Goal: Book appointment/travel/reservation

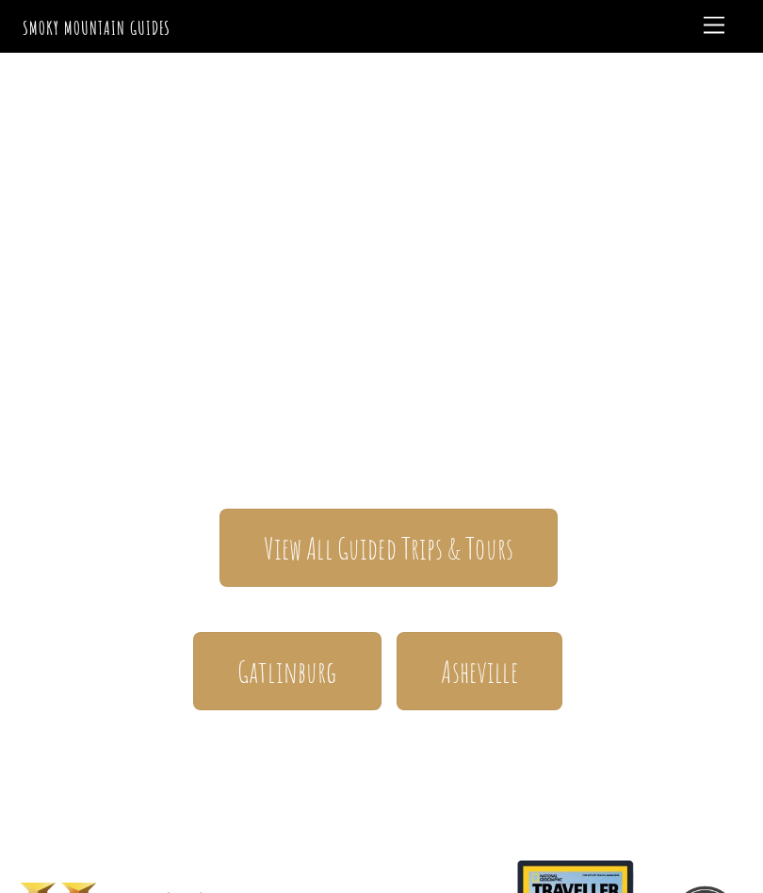
click at [710, 39] on link "Menu" at bounding box center [714, 26] width 38 height 37
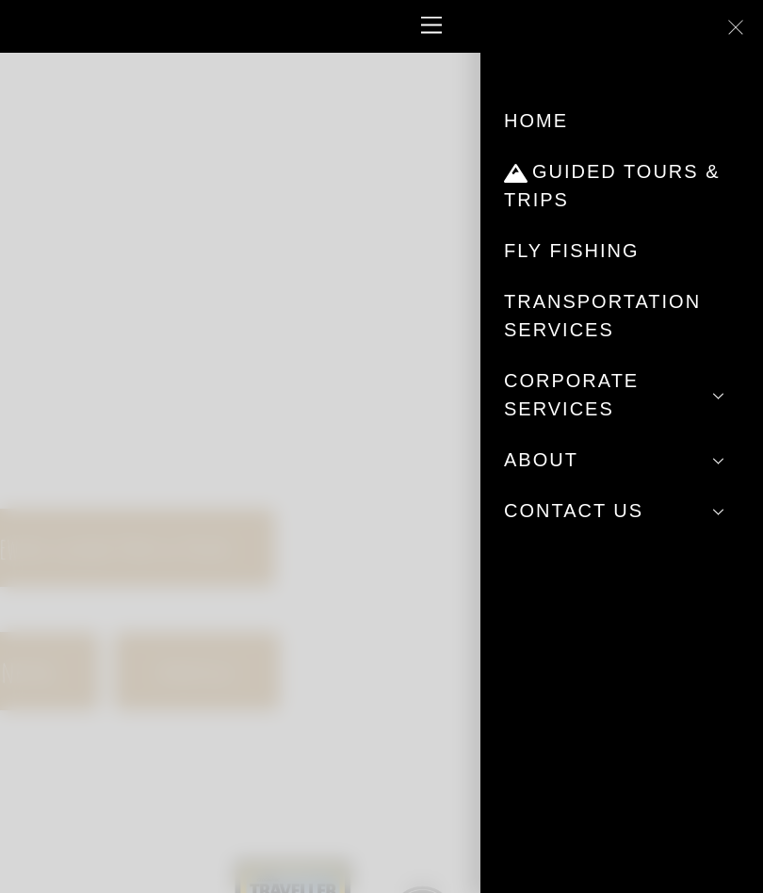
click at [523, 198] on link "Guided Tours & Trips" at bounding box center [621, 185] width 235 height 79
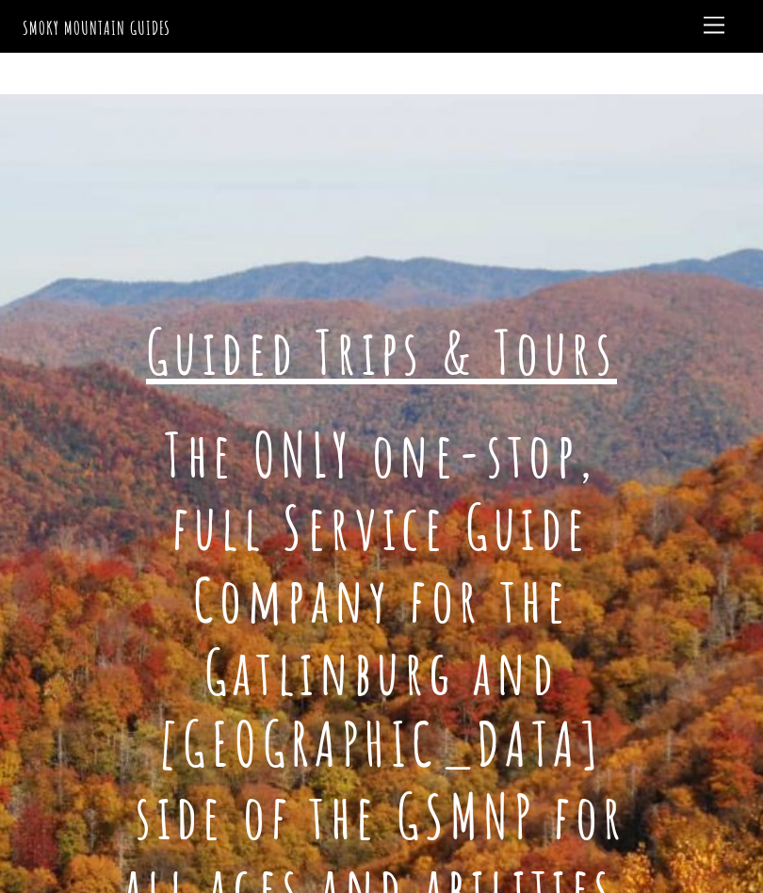
click at [708, 24] on span "Menu" at bounding box center [713, 25] width 21 height 17
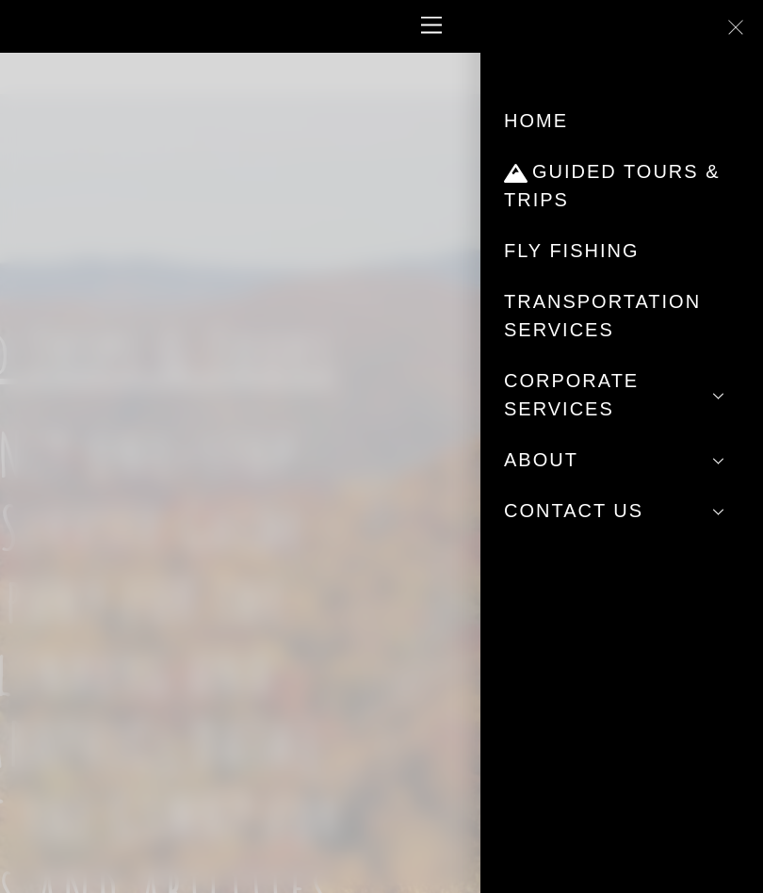
click at [523, 186] on link "Guided Tours & Trips" at bounding box center [621, 185] width 235 height 79
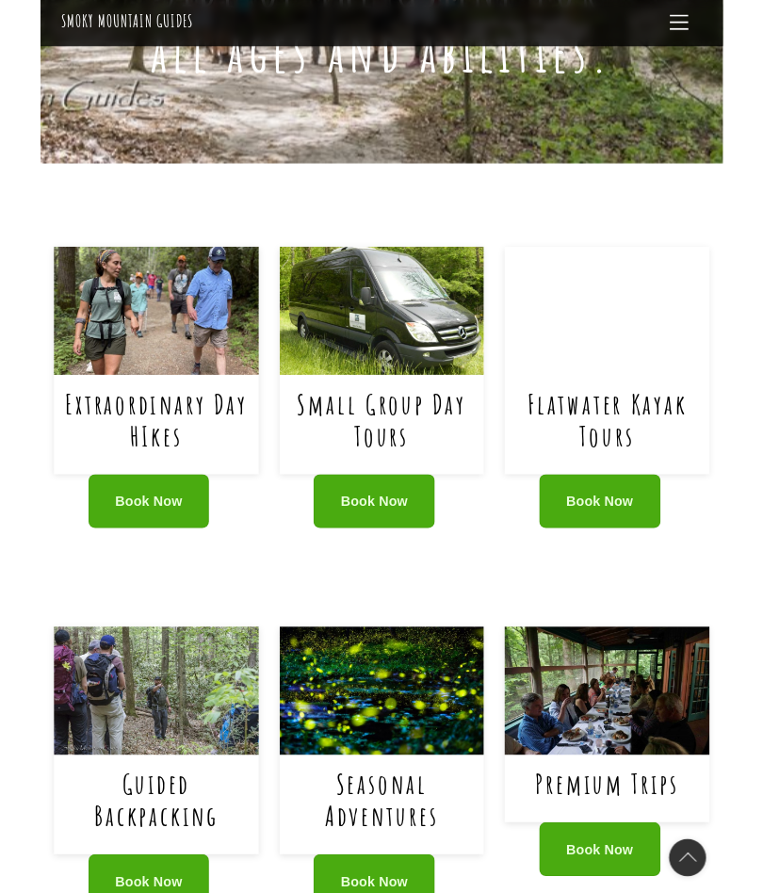
scroll to position [835, 0]
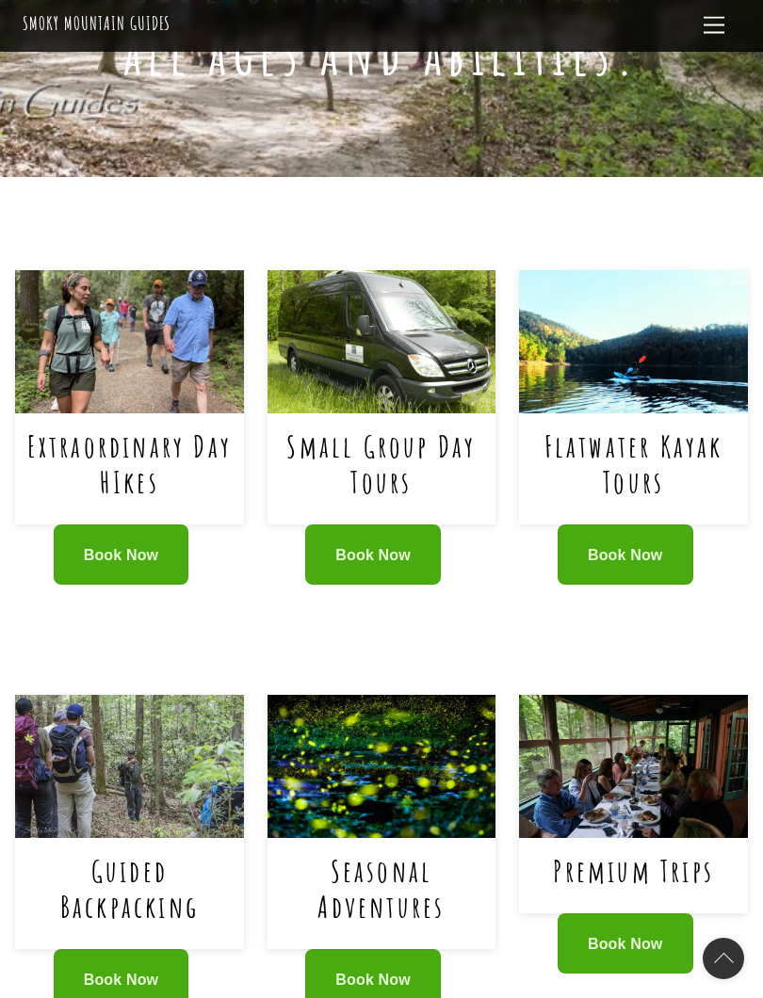
click at [346, 524] on link "Book Now" at bounding box center [373, 554] width 136 height 60
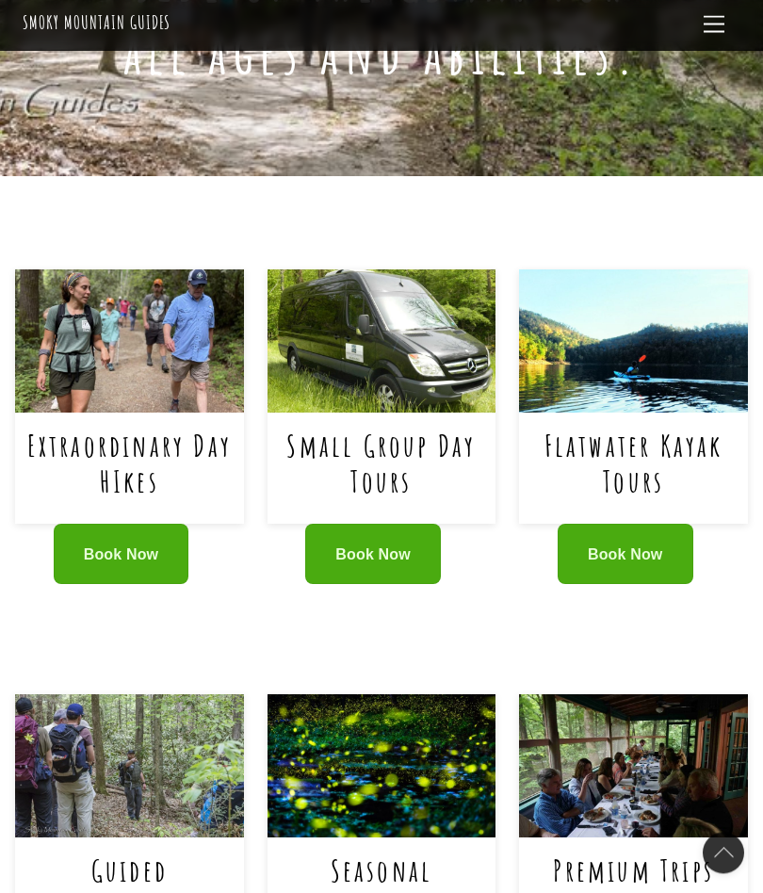
scroll to position [888, 0]
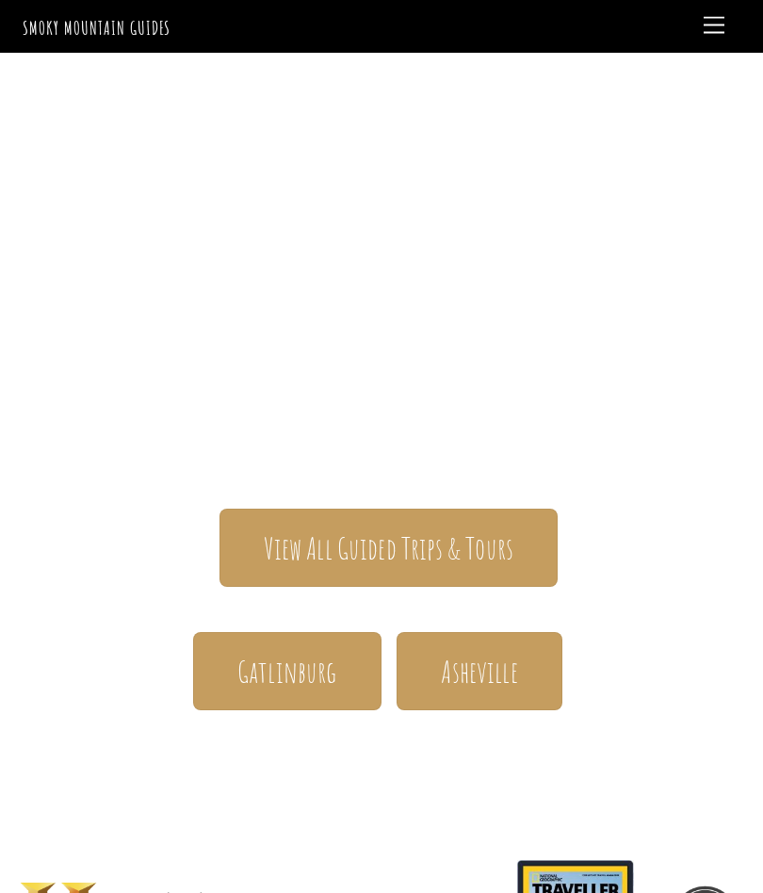
click at [250, 652] on span "Gatlinburg" at bounding box center [287, 671] width 100 height 39
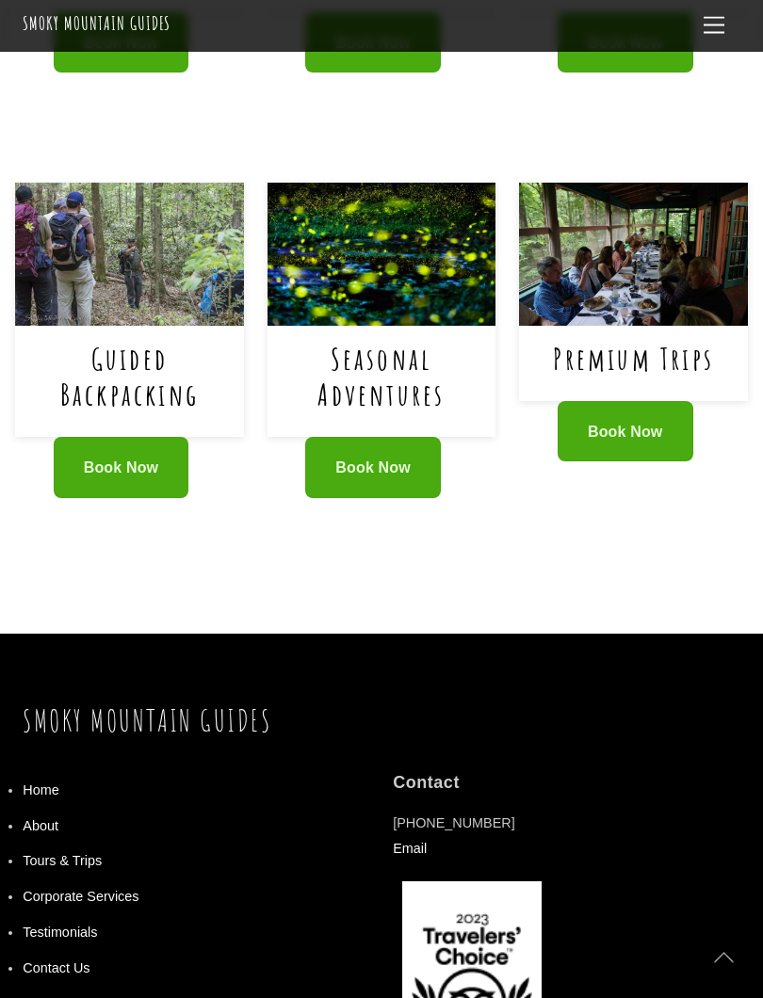
scroll to position [1347, 0]
click at [45, 853] on link "Tours & Trips" at bounding box center [62, 860] width 79 height 15
